Goal: Task Accomplishment & Management: Use online tool/utility

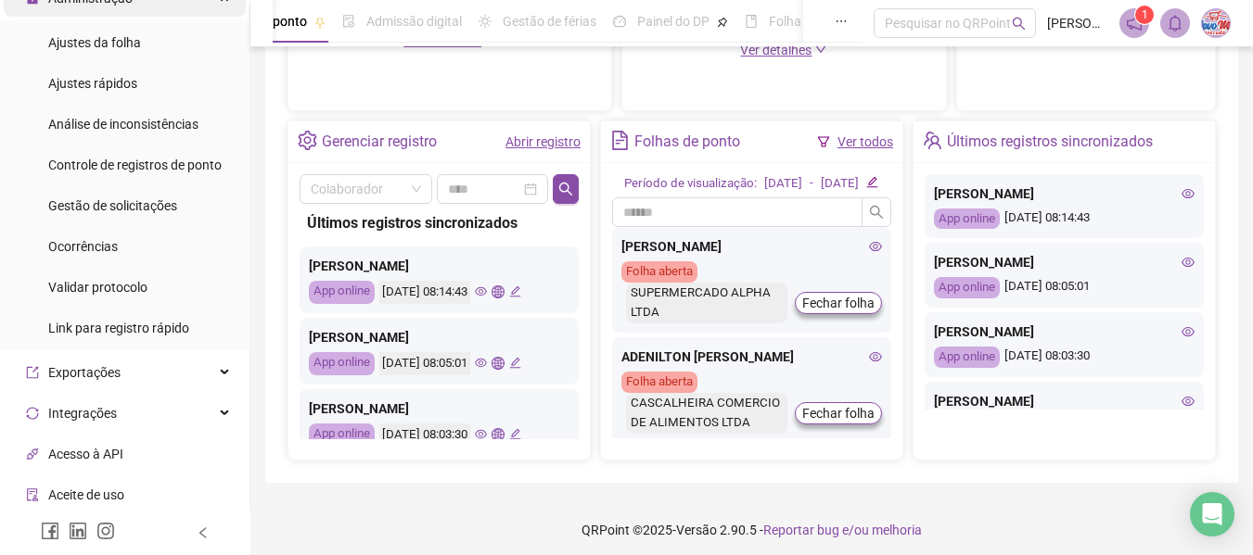
scroll to position [278, 0]
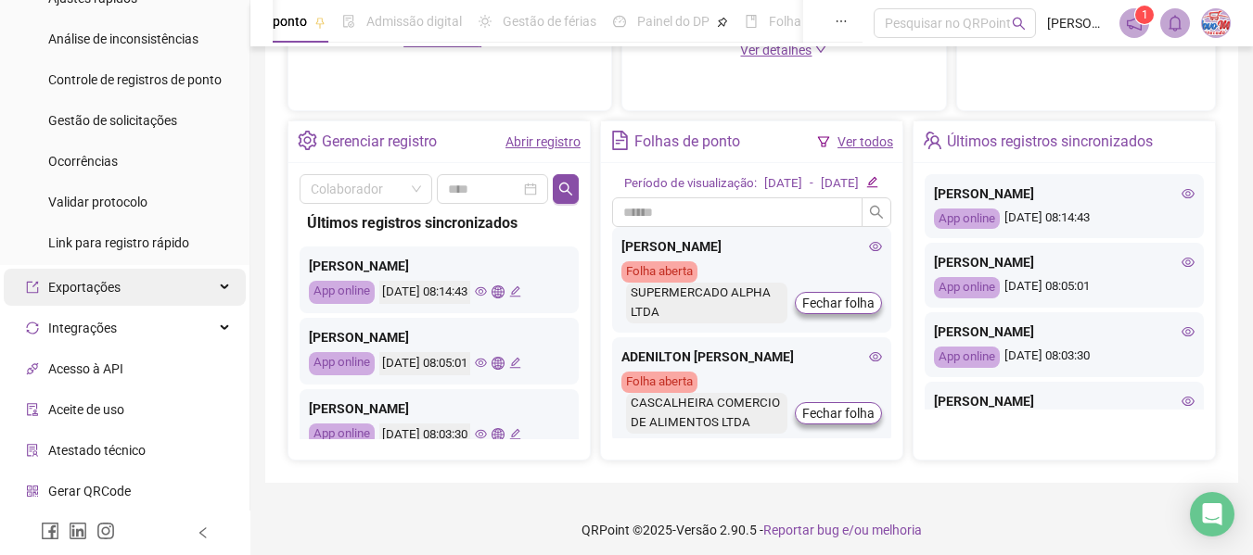
click at [121, 290] on div "Exportações" at bounding box center [125, 287] width 242 height 37
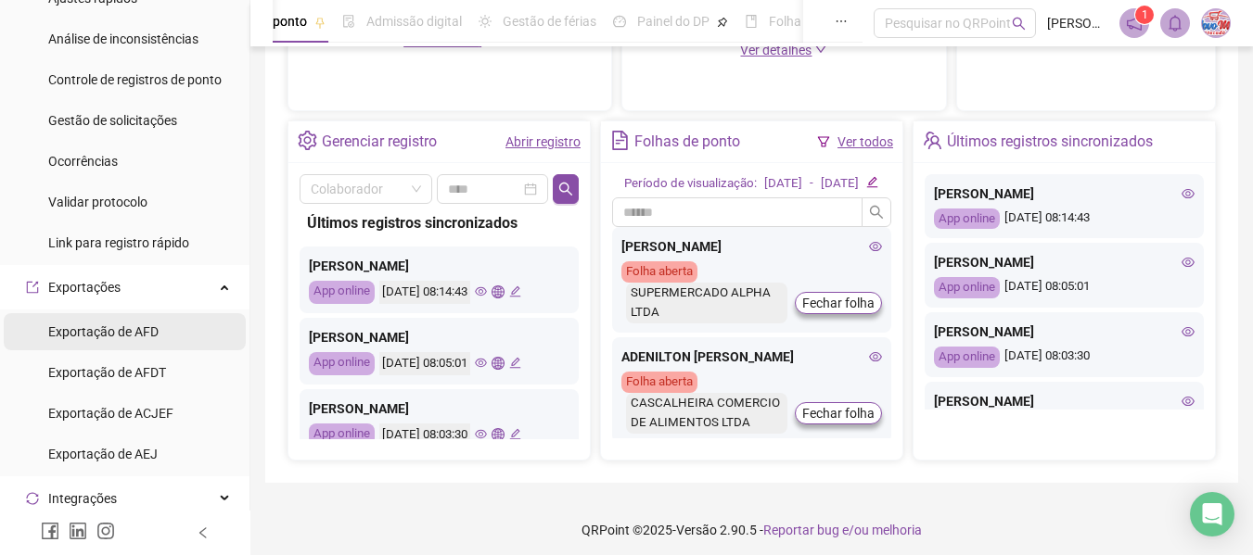
click at [130, 335] on span "Exportação de AFD" at bounding box center [103, 332] width 110 height 15
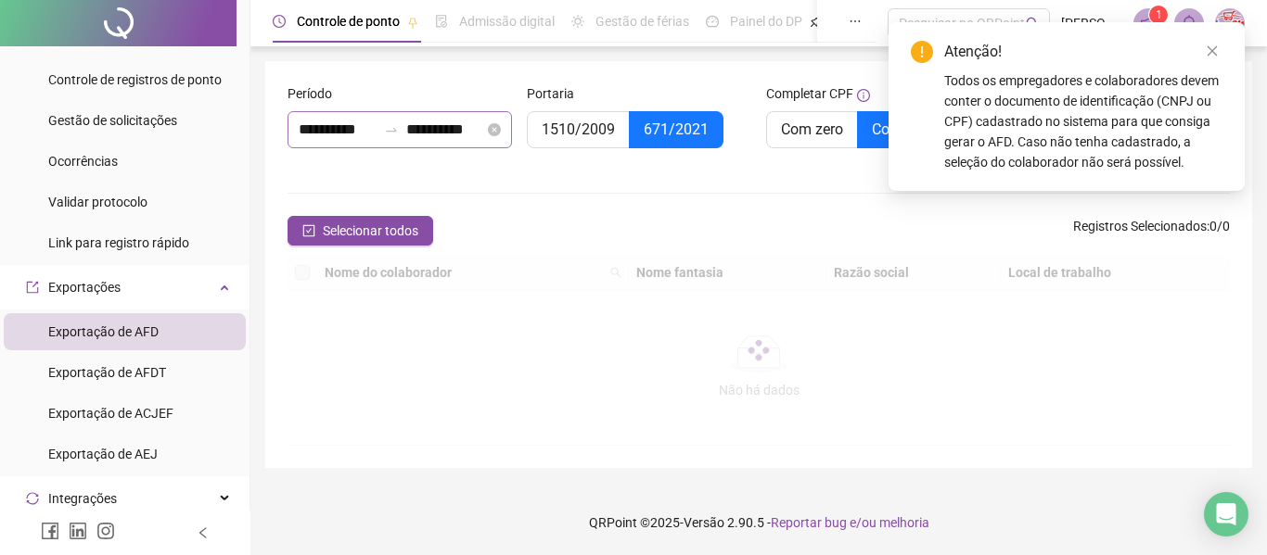
type input "**********"
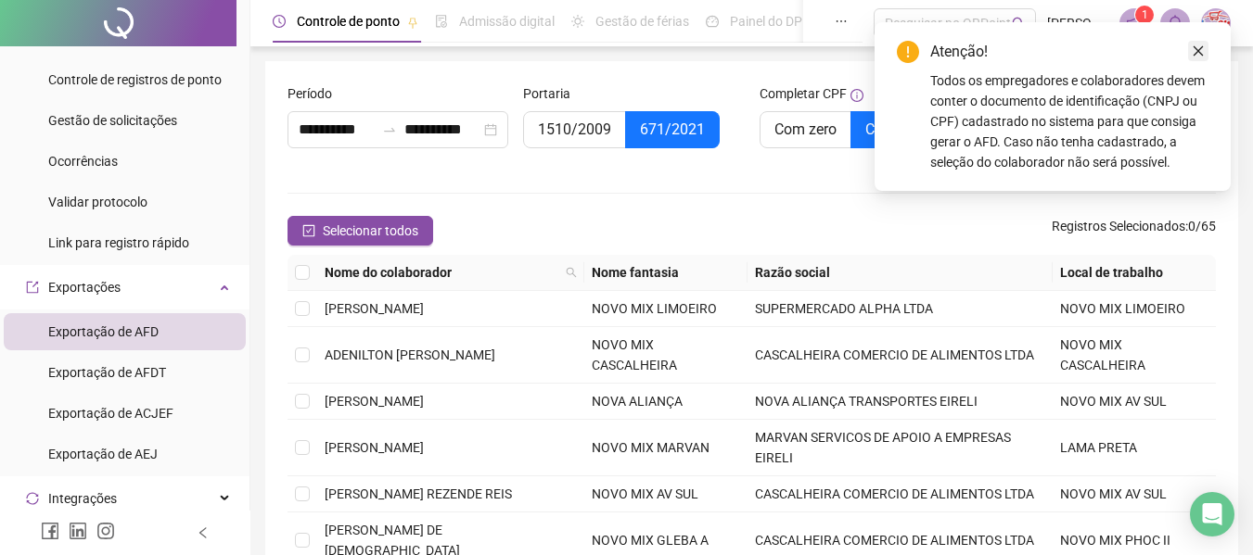
click at [1203, 53] on icon "close" at bounding box center [1198, 51] width 13 height 13
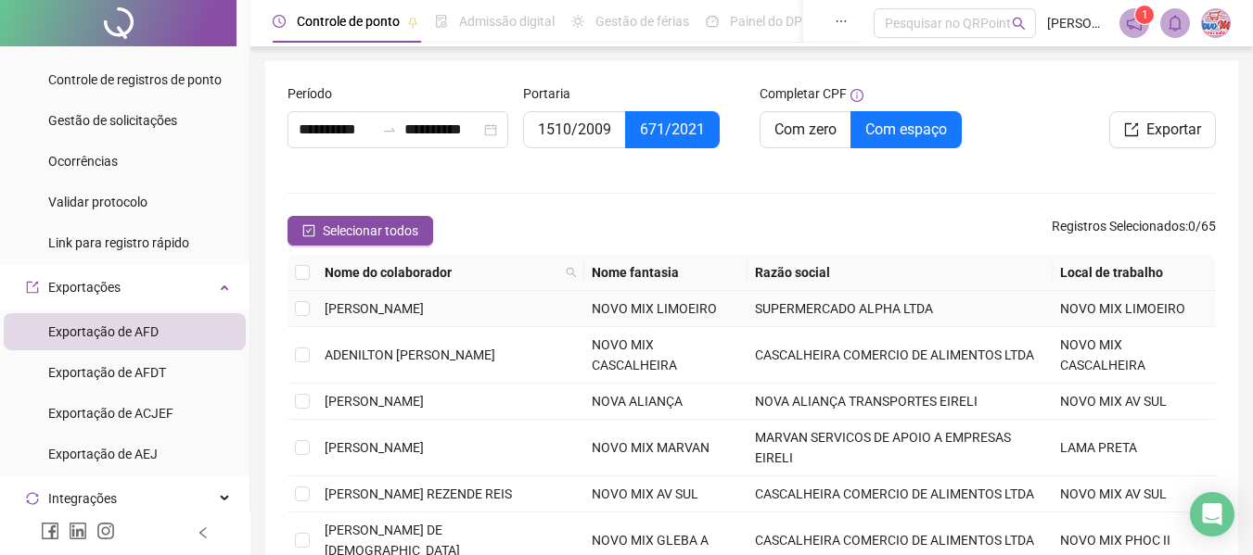
click at [503, 299] on td "[PERSON_NAME]" at bounding box center [450, 309] width 267 height 36
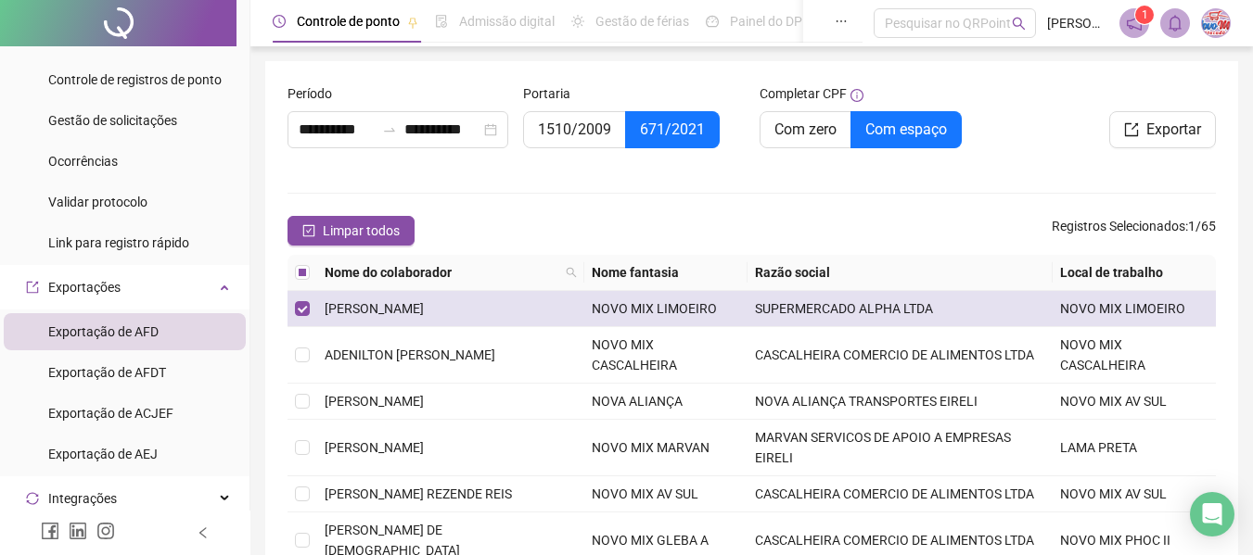
click at [511, 320] on td "[PERSON_NAME]" at bounding box center [450, 309] width 267 height 36
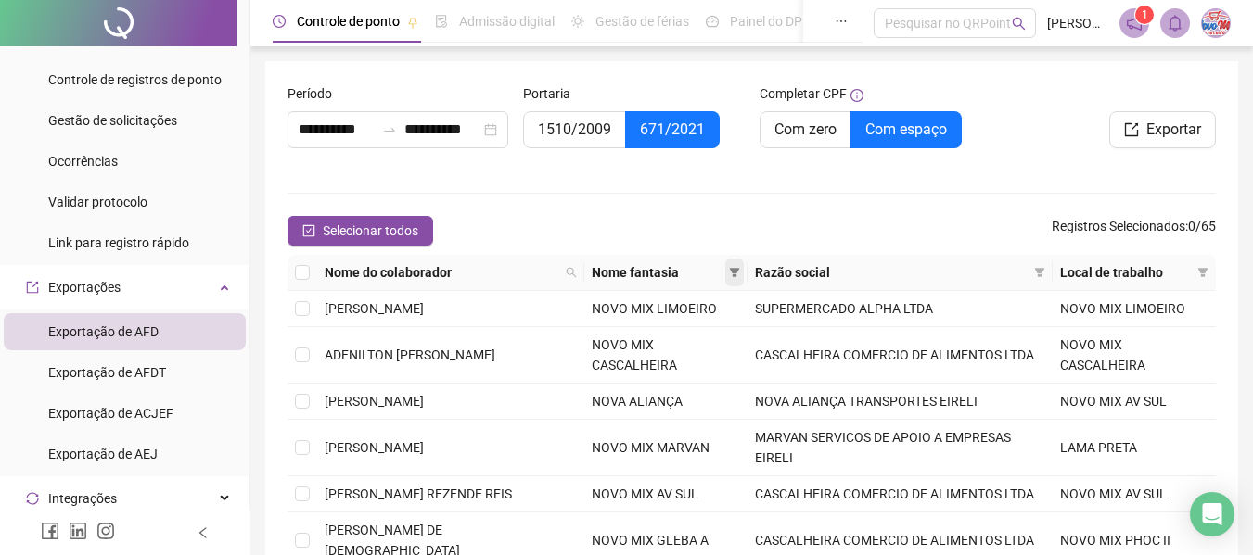
click at [733, 274] on icon "filter" at bounding box center [734, 272] width 11 height 11
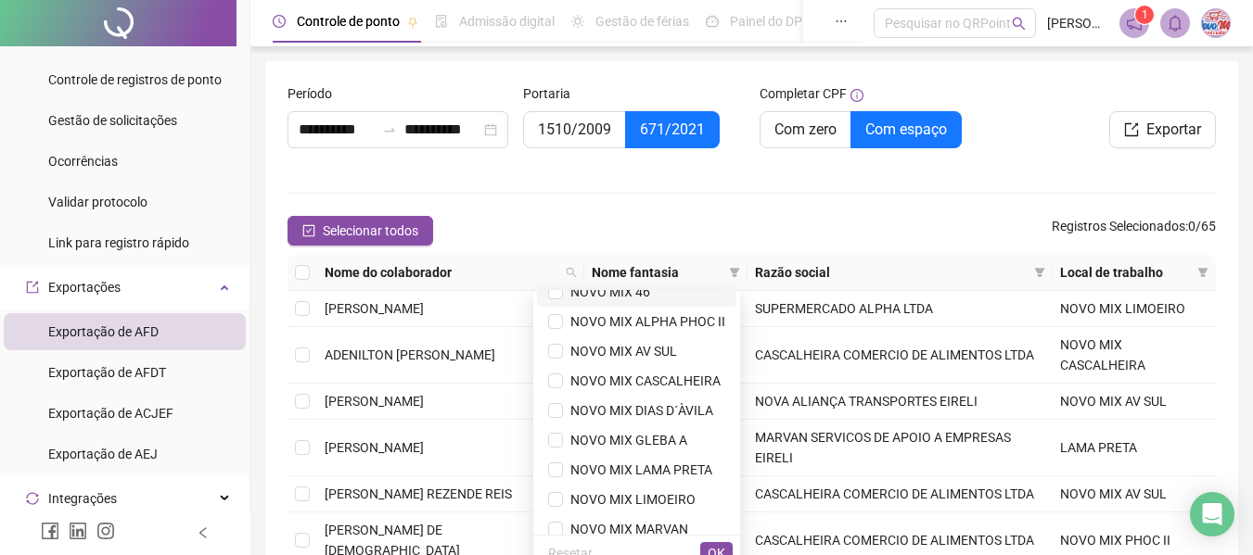
scroll to position [178, 0]
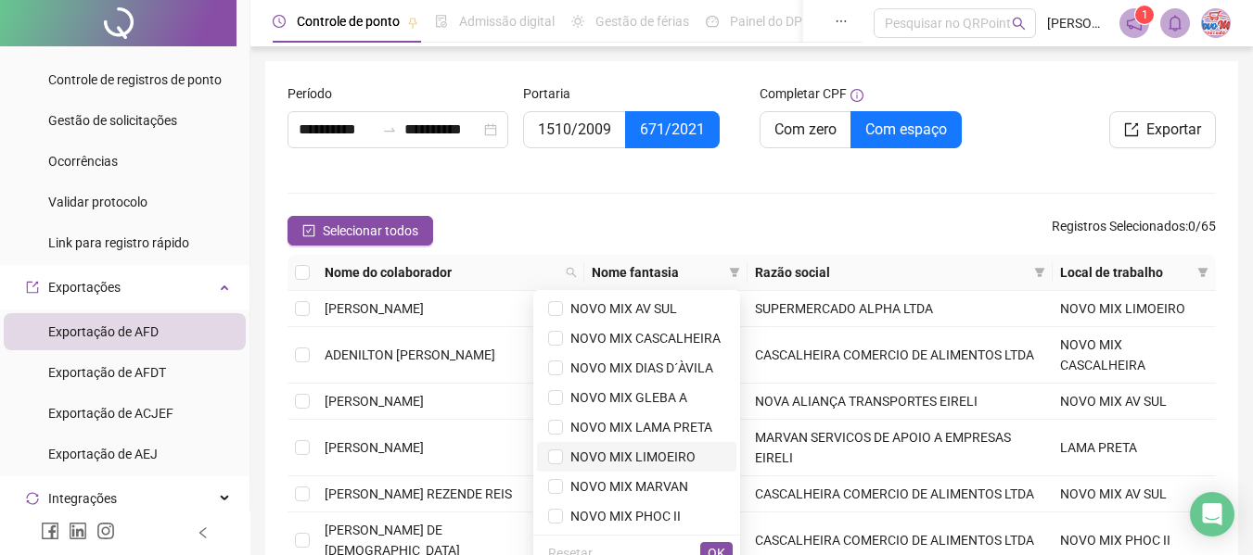
click at [635, 452] on span "NOVO MIX LIMOEIRO" at bounding box center [629, 457] width 133 height 15
click at [518, 183] on form "**********" at bounding box center [751, 434] width 928 height 703
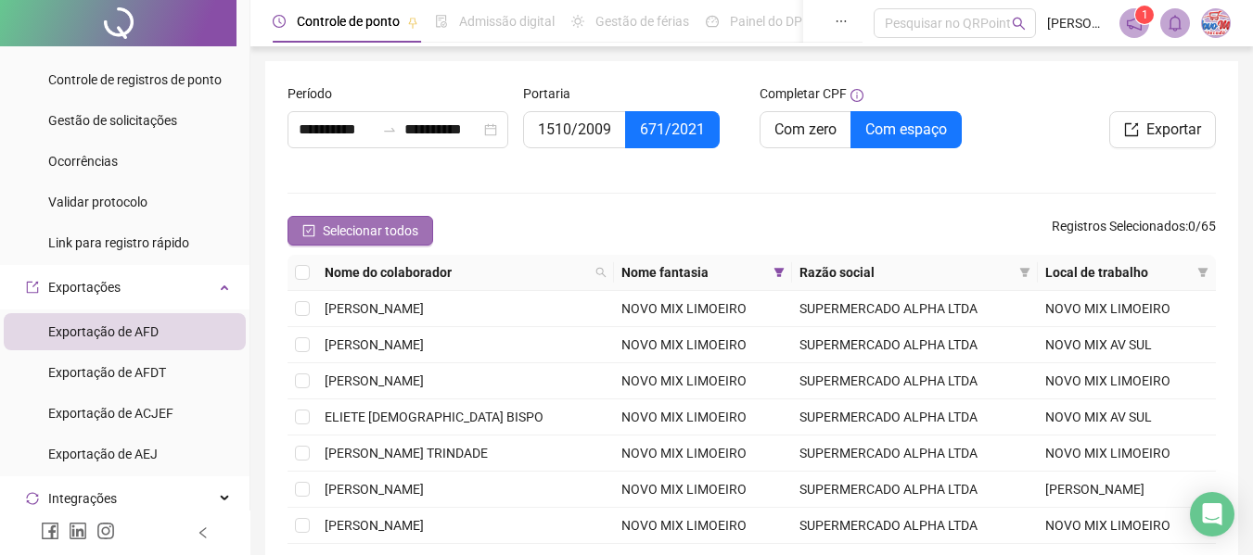
click at [383, 226] on span "Selecionar todos" at bounding box center [371, 231] width 96 height 20
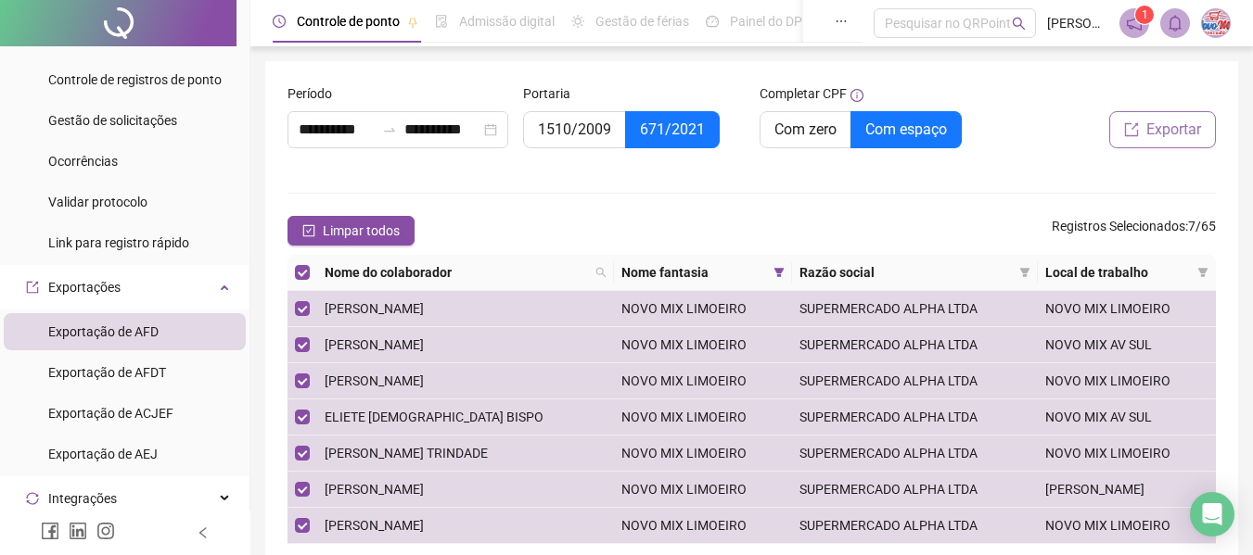
click at [1167, 136] on span "Exportar" at bounding box center [1173, 130] width 55 height 22
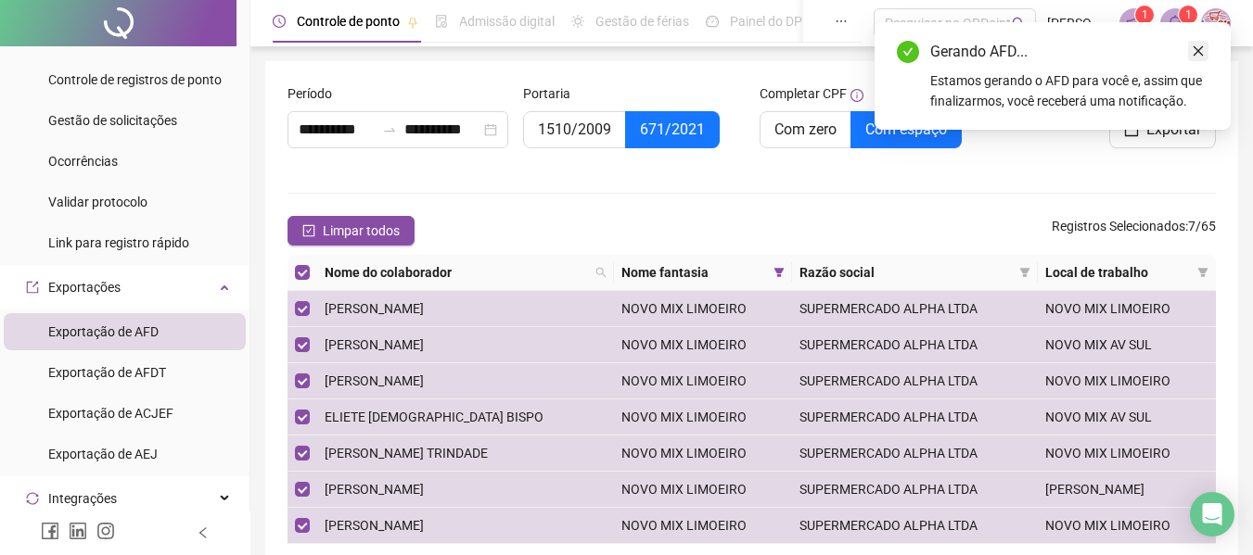
click at [1195, 50] on icon "close" at bounding box center [1198, 51] width 13 height 13
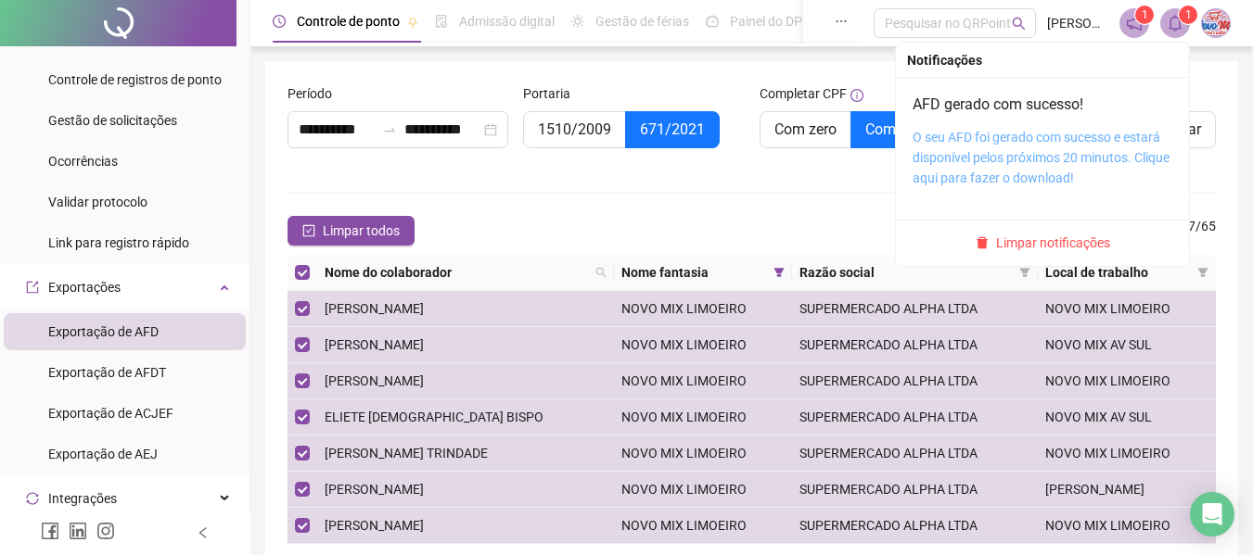
click at [1104, 134] on link "O seu AFD foi gerado com sucesso e estará disponível pelos próximos 20 minutos.…" at bounding box center [1040, 158] width 257 height 56
